Goal: Information Seeking & Learning: Check status

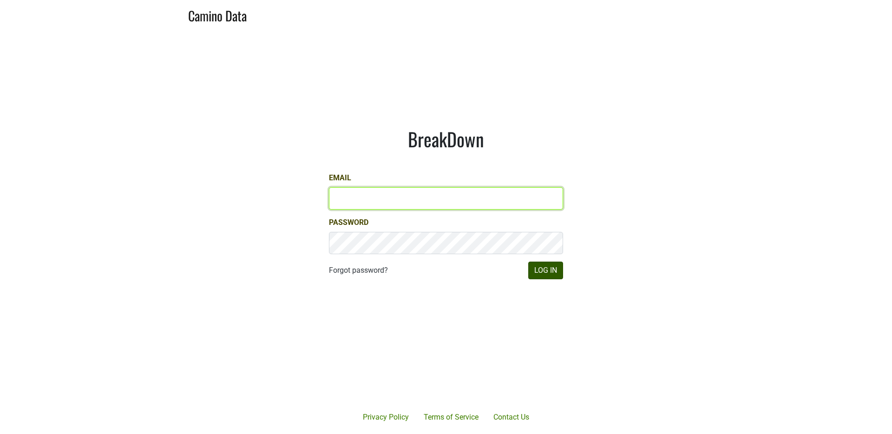
type input "dfay@petermichaelwinery.com"
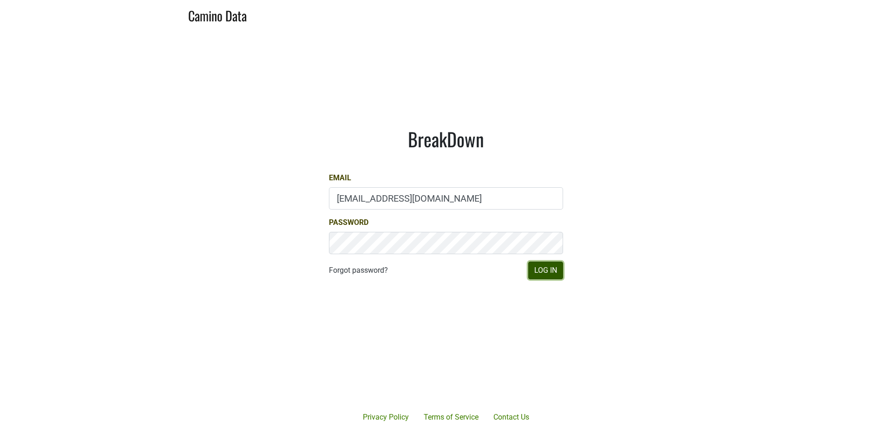
click at [548, 268] on button "Log In" at bounding box center [545, 270] width 35 height 18
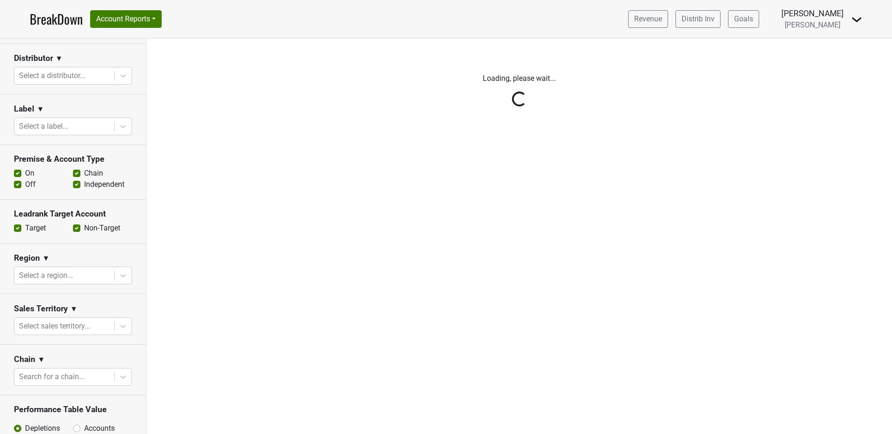
scroll to position [191, 0]
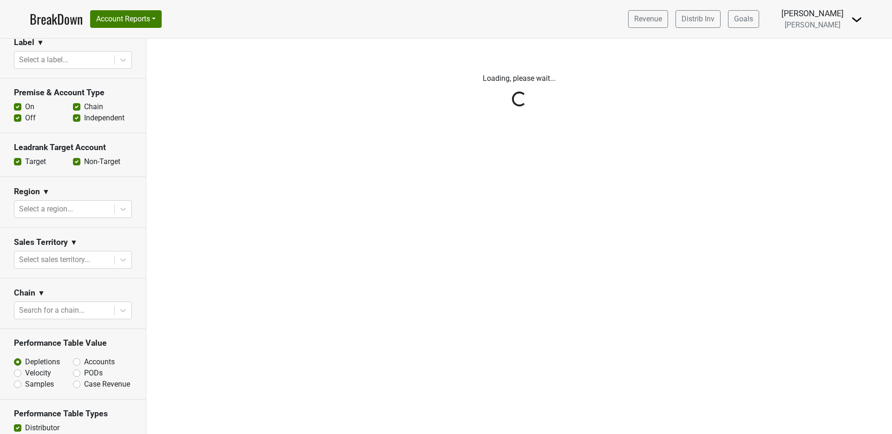
click at [88, 259] on div "Reset filters Time Period YTD LTM 1H 2024 L6M 2H 2023 L3M [DATE] '25 2022 L2M A…" at bounding box center [73, 236] width 146 height 395
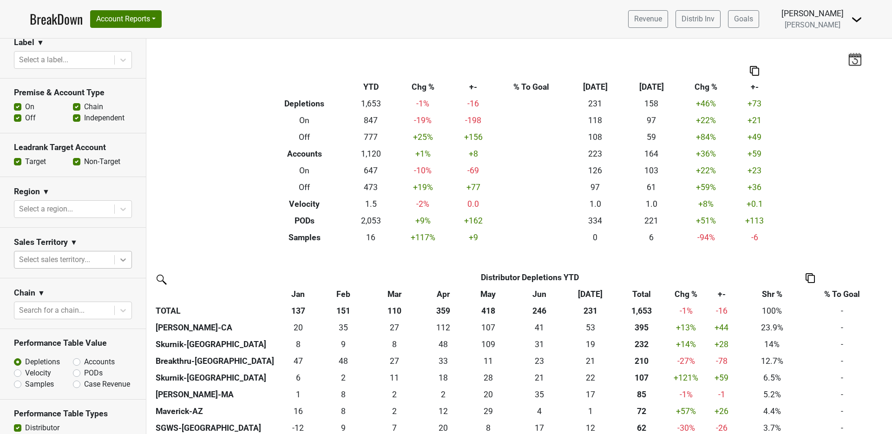
click at [118, 259] on icon at bounding box center [122, 259] width 9 height 9
drag, startPoint x: 115, startPoint y: 255, endPoint x: 108, endPoint y: 258, distance: 7.3
click at [118, 256] on icon at bounding box center [122, 259] width 9 height 9
click at [86, 209] on div at bounding box center [64, 208] width 91 height 13
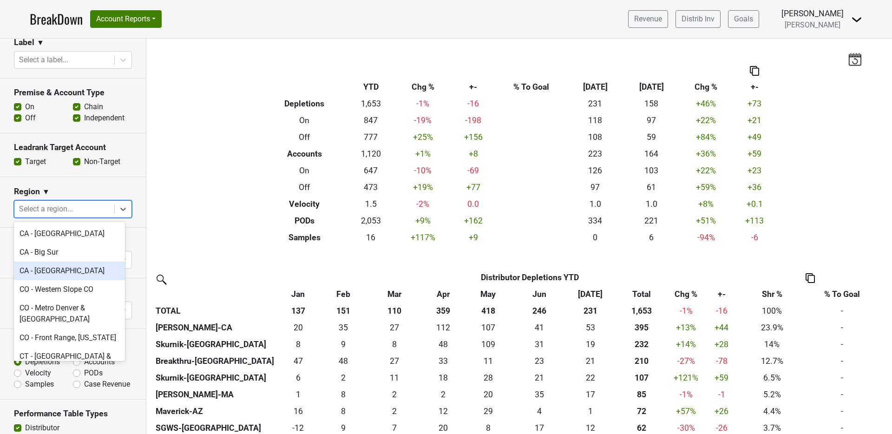
scroll to position [454, 0]
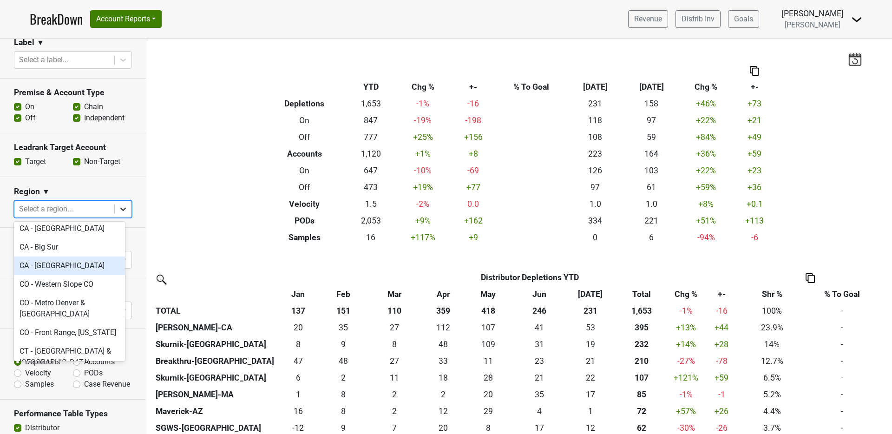
click at [119, 208] on icon at bounding box center [122, 208] width 9 height 9
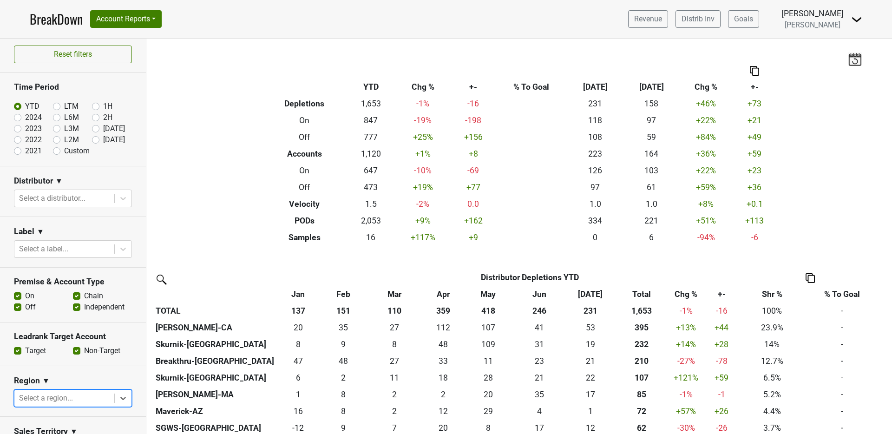
scroll to position [0, 0]
click at [99, 196] on div at bounding box center [64, 200] width 91 height 13
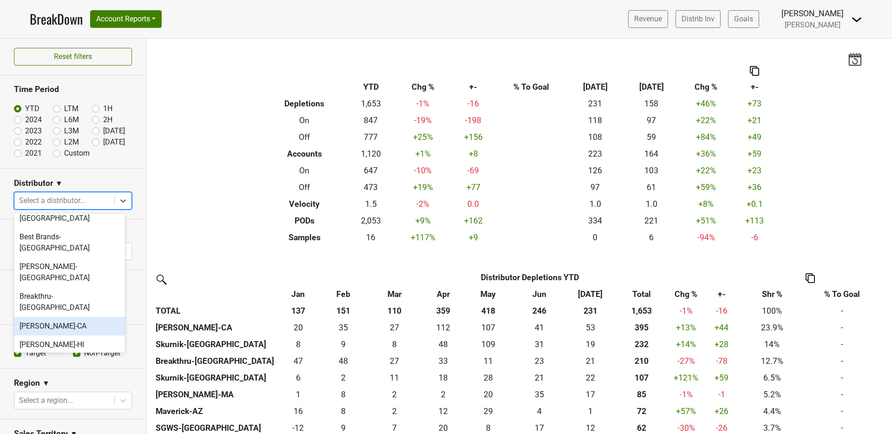
scroll to position [38, 0]
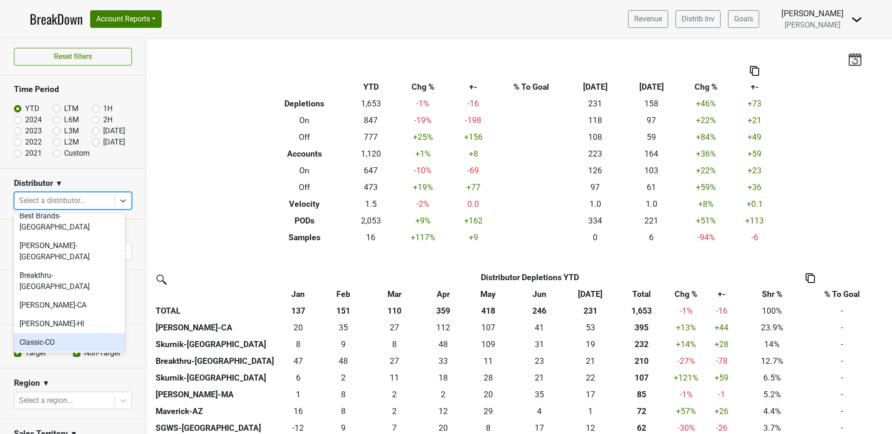
click at [74, 333] on div "Classic-CO" at bounding box center [69, 342] width 111 height 19
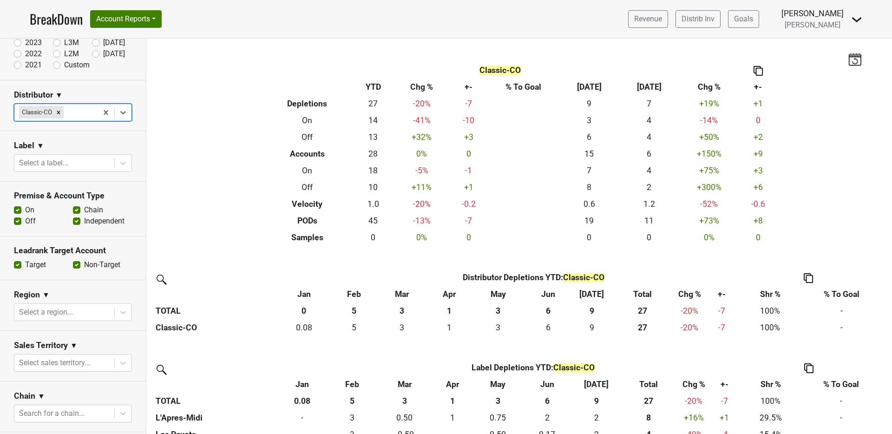
scroll to position [158, 0]
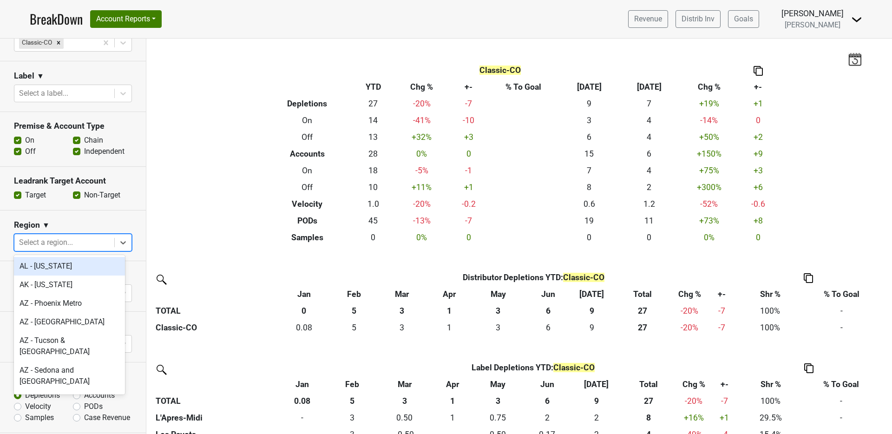
click at [98, 238] on div at bounding box center [64, 242] width 91 height 13
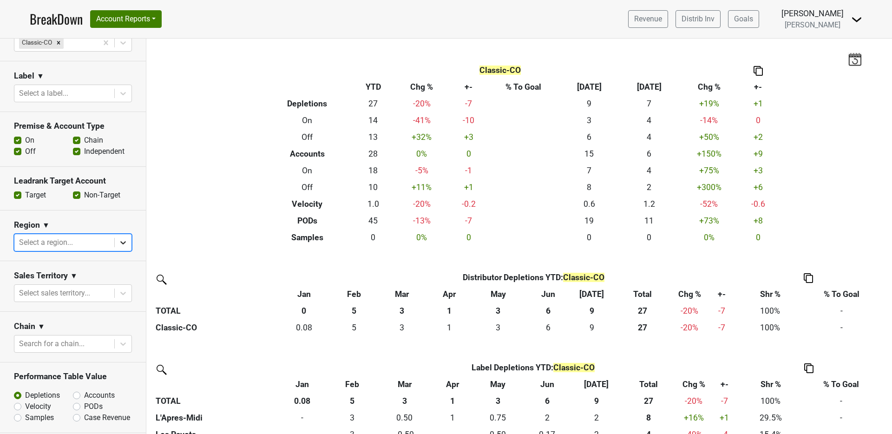
click at [119, 241] on icon at bounding box center [122, 242] width 9 height 9
click at [115, 297] on div at bounding box center [123, 293] width 17 height 17
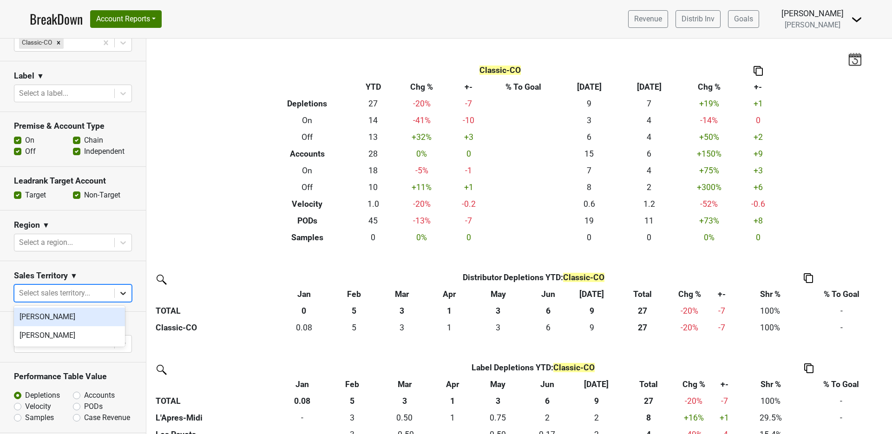
click at [119, 293] on icon at bounding box center [122, 292] width 9 height 9
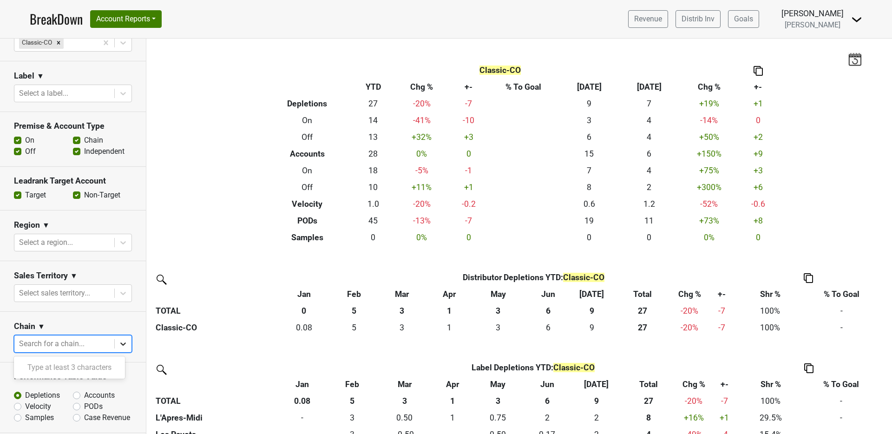
click at [118, 349] on div at bounding box center [123, 343] width 17 height 17
click at [118, 348] on icon at bounding box center [122, 343] width 9 height 9
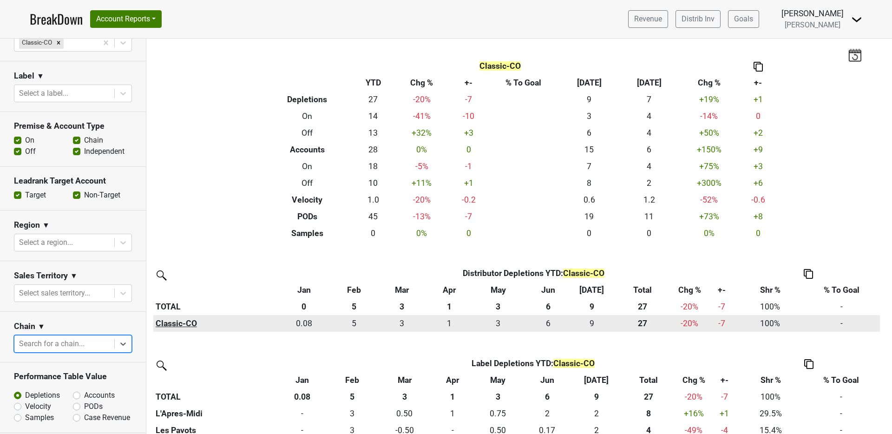
scroll to position [0, 0]
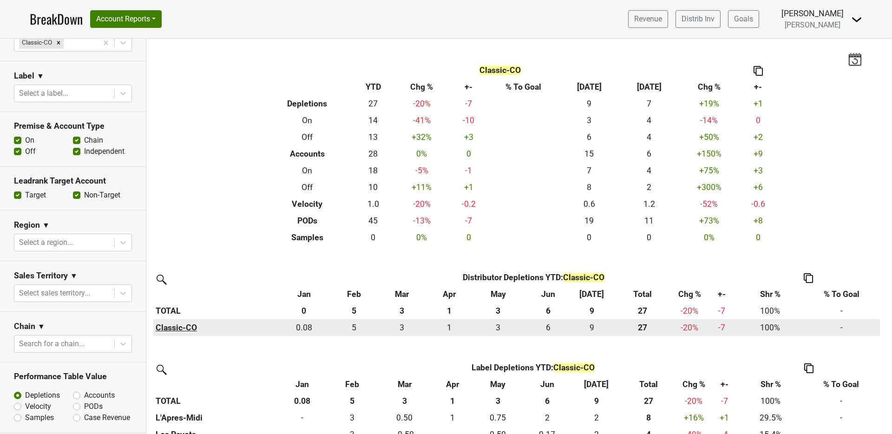
click at [173, 328] on th "Classic-CO" at bounding box center [215, 327] width 124 height 17
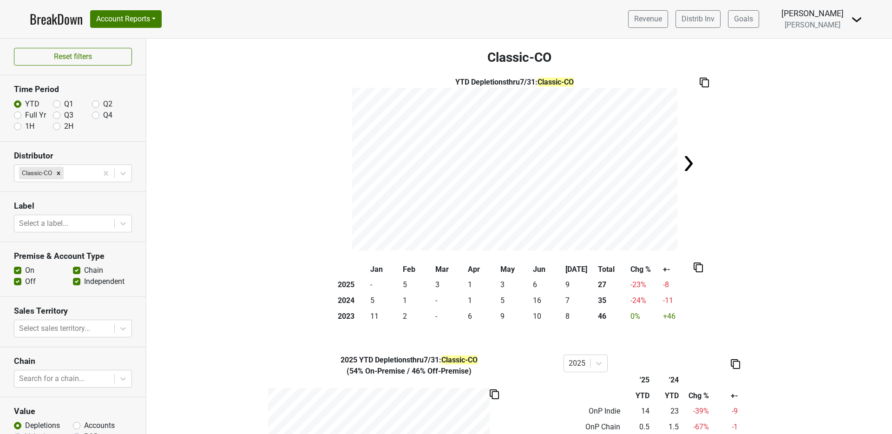
click at [684, 159] on img at bounding box center [688, 163] width 19 height 19
click at [335, 163] on img at bounding box center [341, 163] width 19 height 19
click at [25, 117] on label "Full Yr" at bounding box center [35, 115] width 21 height 11
click at [20, 117] on input "Full Yr" at bounding box center [17, 114] width 7 height 9
radio input "true"
